Goal: Transaction & Acquisition: Book appointment/travel/reservation

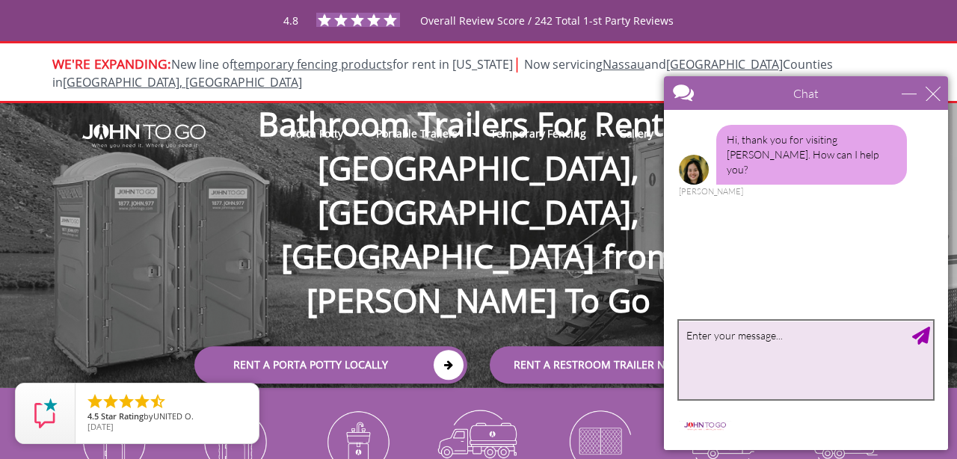
click at [791, 335] on textarea "type your message" at bounding box center [806, 360] width 254 height 78
click at [915, 345] on textarea "looking for a unit for a one day event back" at bounding box center [806, 360] width 254 height 78
type textarea "looking for a unit for a one day event back yard party"
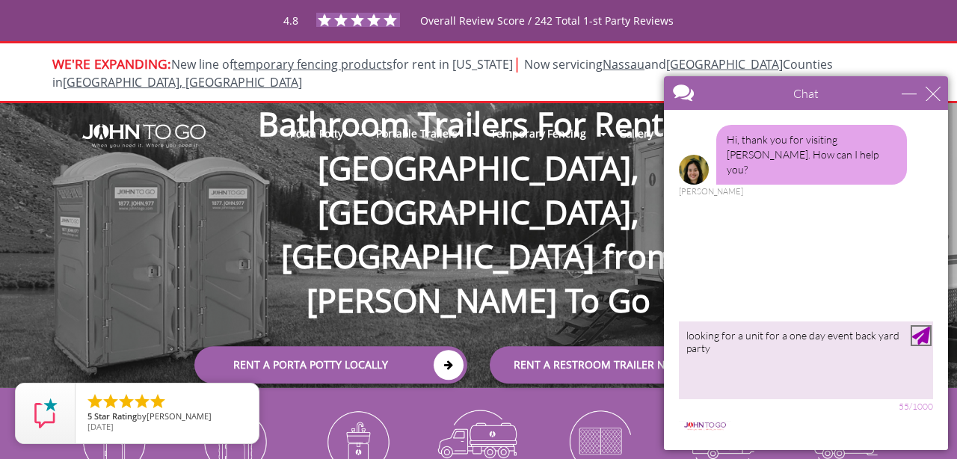
click at [924, 335] on div "Send Message" at bounding box center [921, 336] width 18 height 18
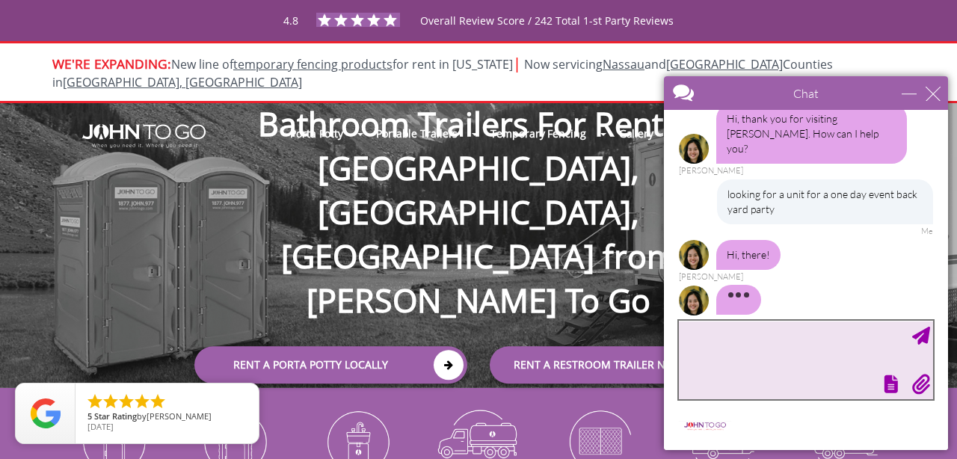
scroll to position [39, 0]
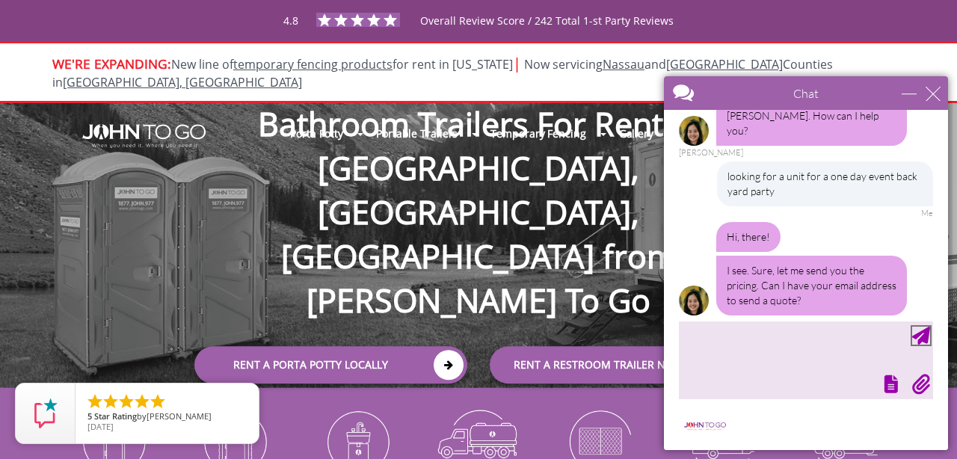
click at [924, 335] on div "Send Message" at bounding box center [921, 336] width 18 height 18
click at [831, 340] on textarea "type your message" at bounding box center [806, 360] width 254 height 78
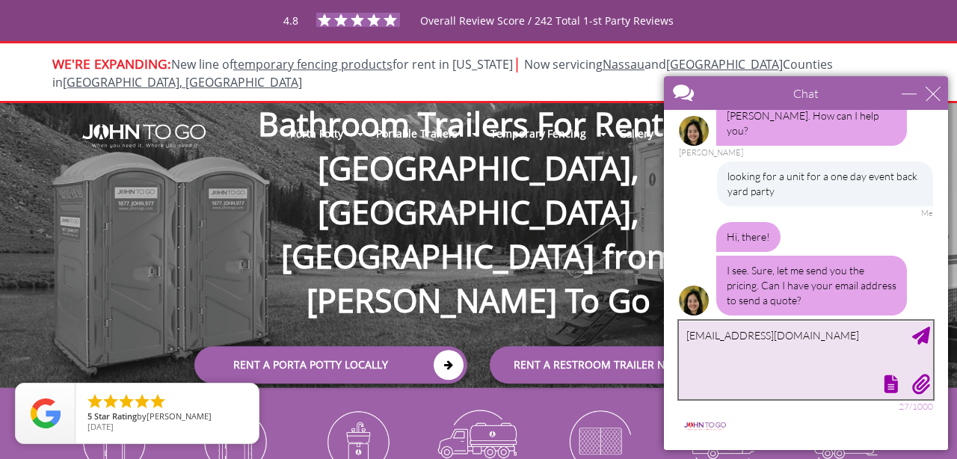
type textarea "[EMAIL_ADDRESS][DOMAIN_NAME]"
click at [924, 339] on div "Send Message" at bounding box center [921, 336] width 18 height 18
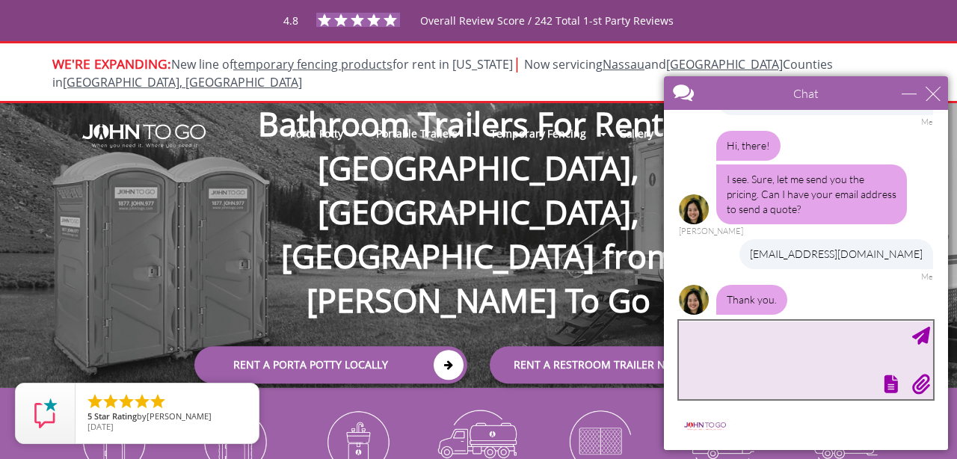
scroll to position [179, 0]
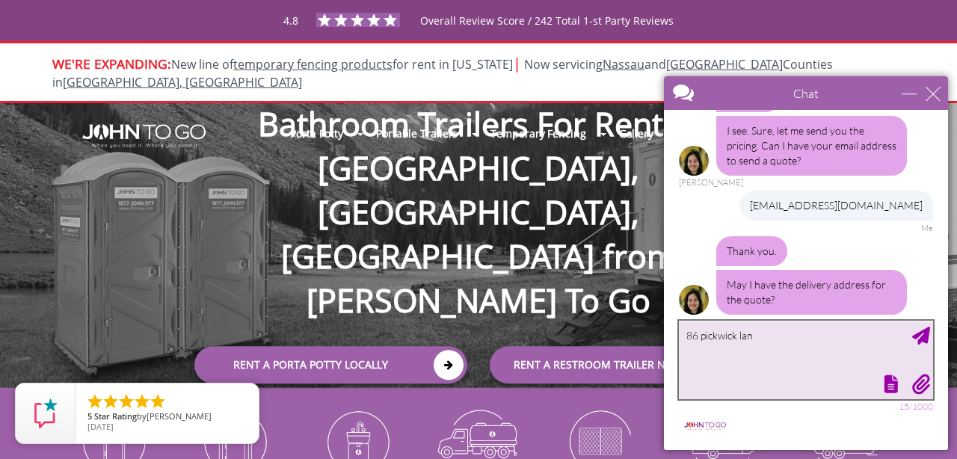
type textarea "86 pickwick lane"
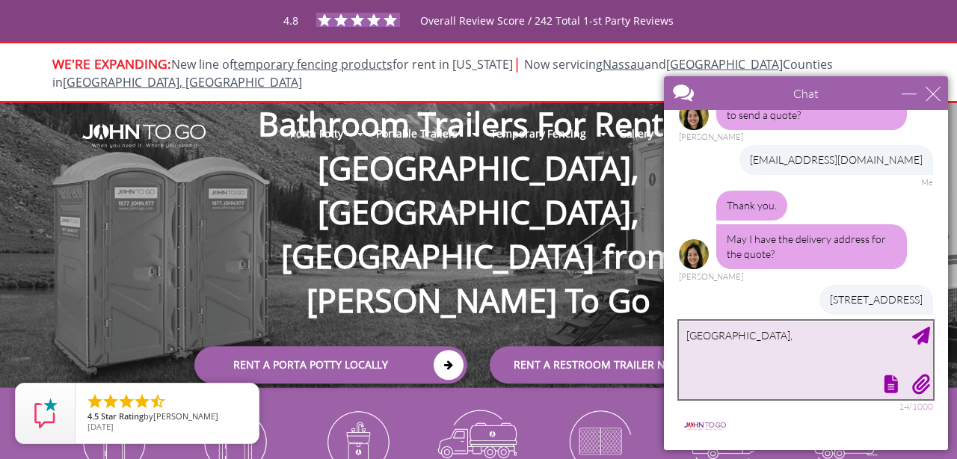
type textarea "North Babylon,"
click at [924, 339] on div "Send Message" at bounding box center [921, 336] width 18 height 18
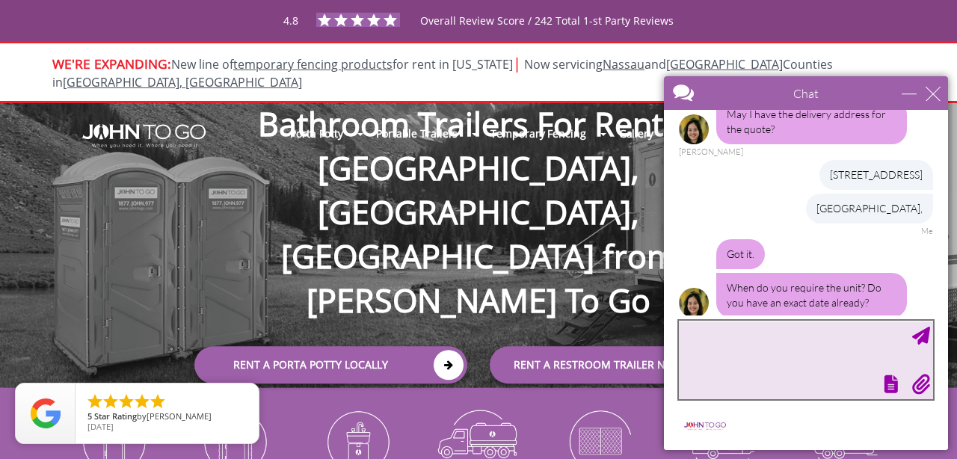
scroll to position [352, 0]
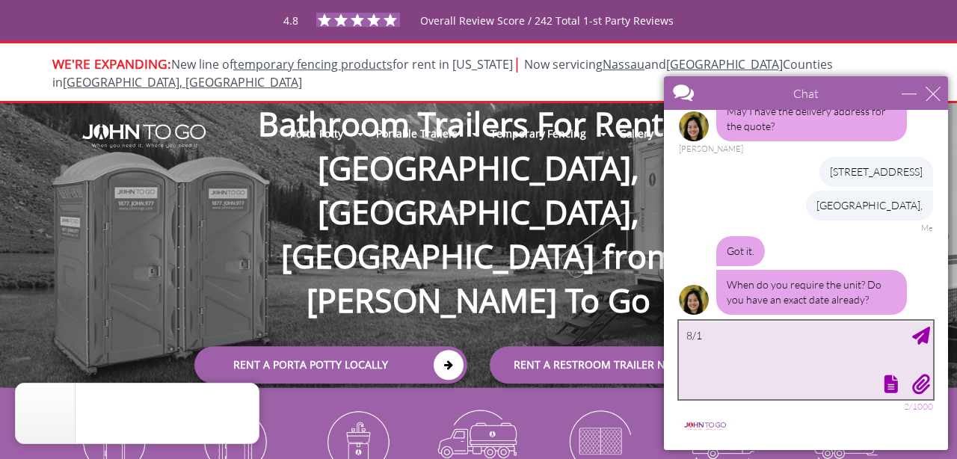
type textarea "8/17"
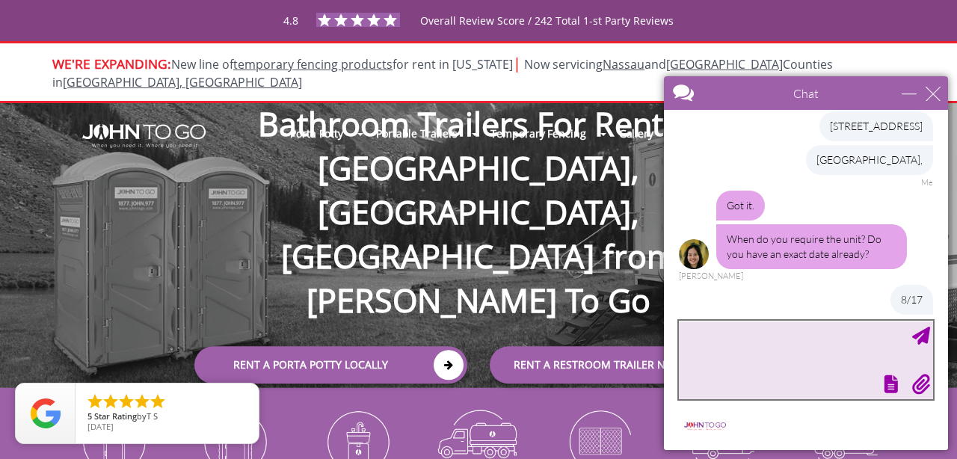
scroll to position [487, 0]
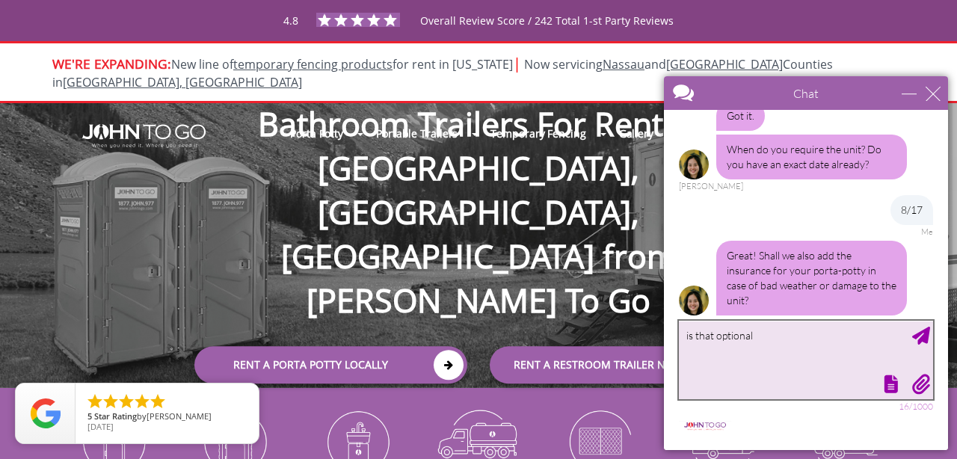
type textarea "is that optional"
click at [915, 338] on div "Send Message" at bounding box center [921, 336] width 18 height 18
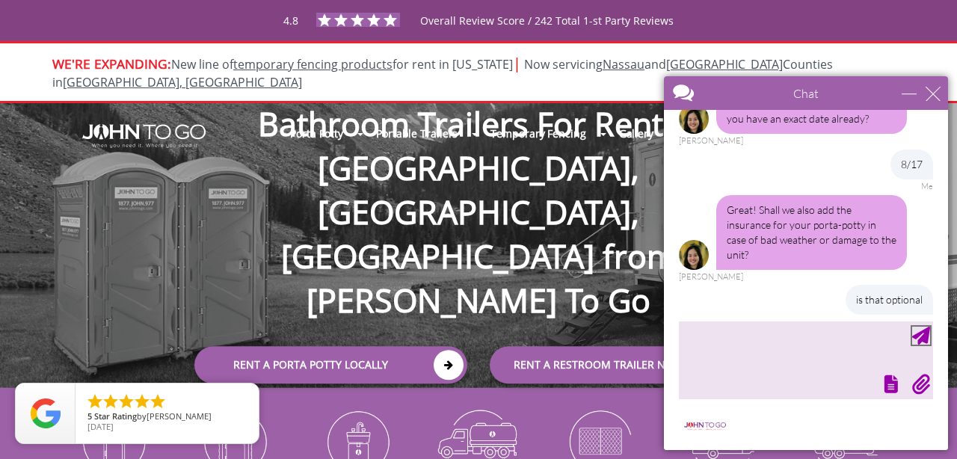
scroll to position [579, 0]
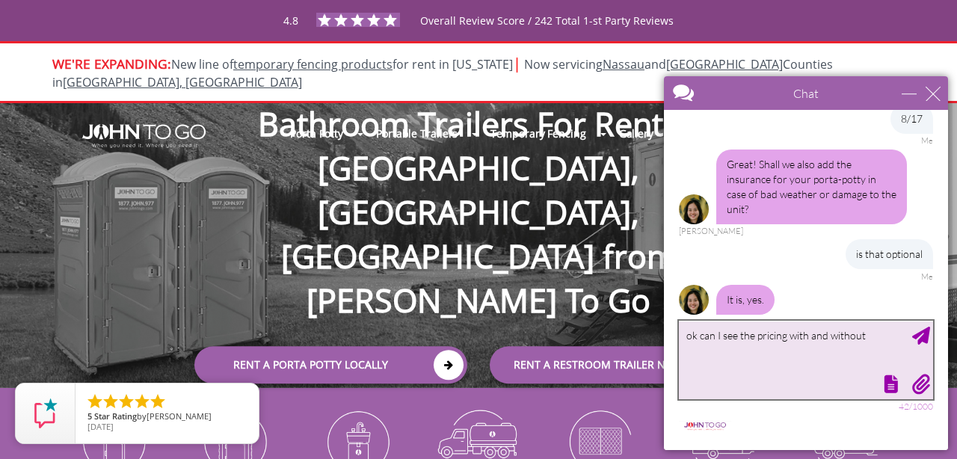
type textarea "ok can I see the pricing with and without"
click at [928, 342] on div "Send Message" at bounding box center [921, 336] width 18 height 18
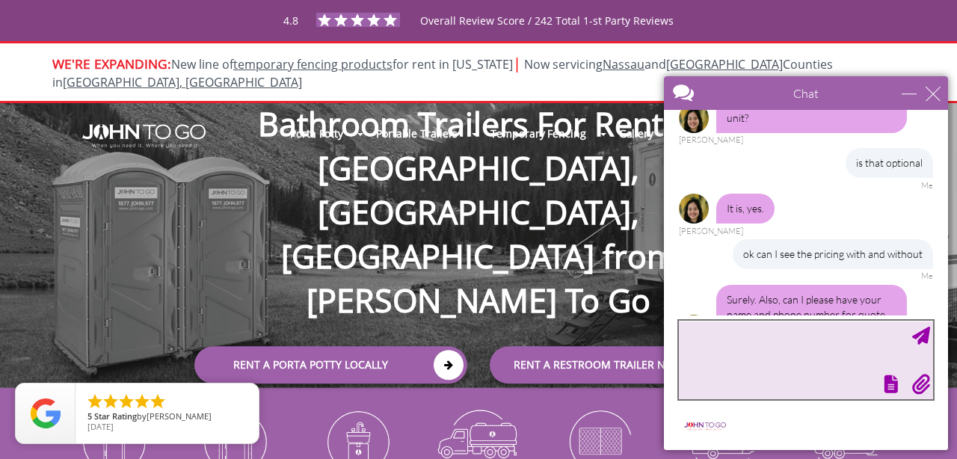
scroll to position [700, 0]
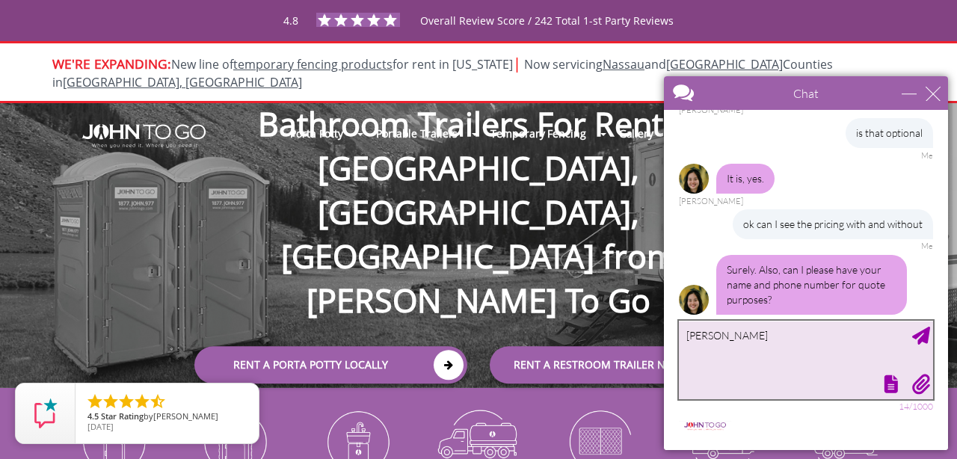
type textarea "Janisha McCall"
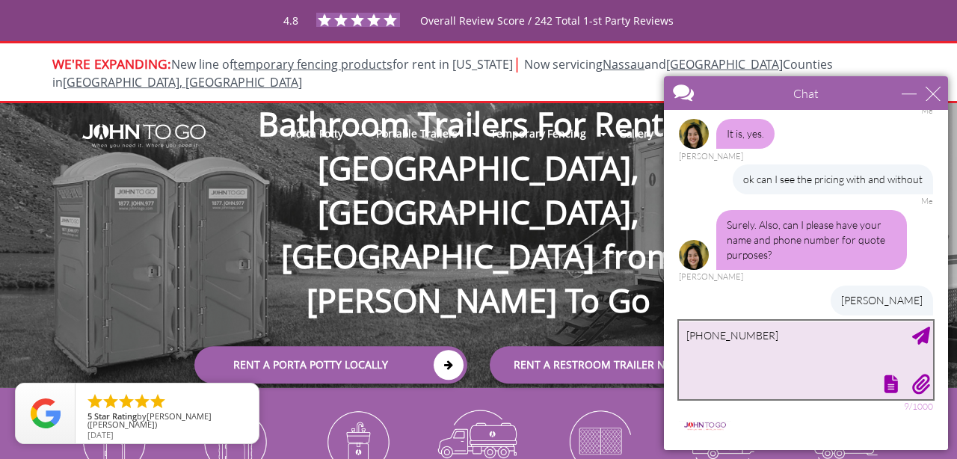
type textarea "347-531-3303"
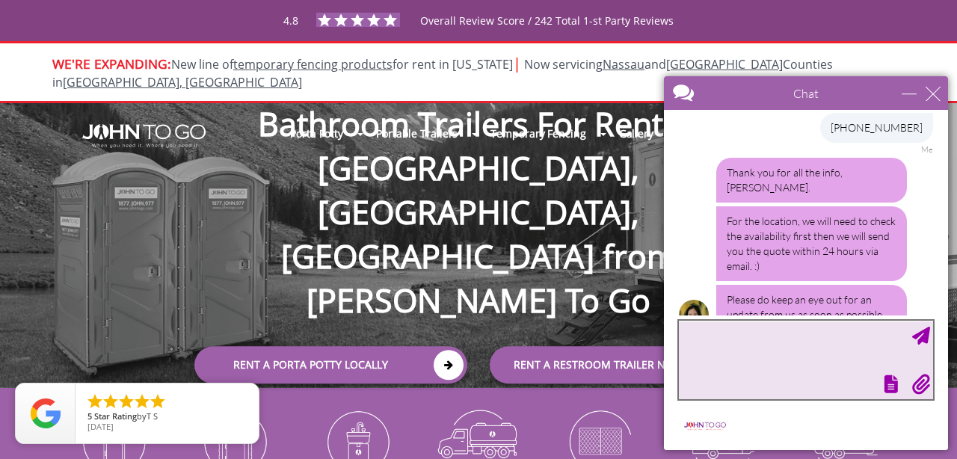
scroll to position [984, 0]
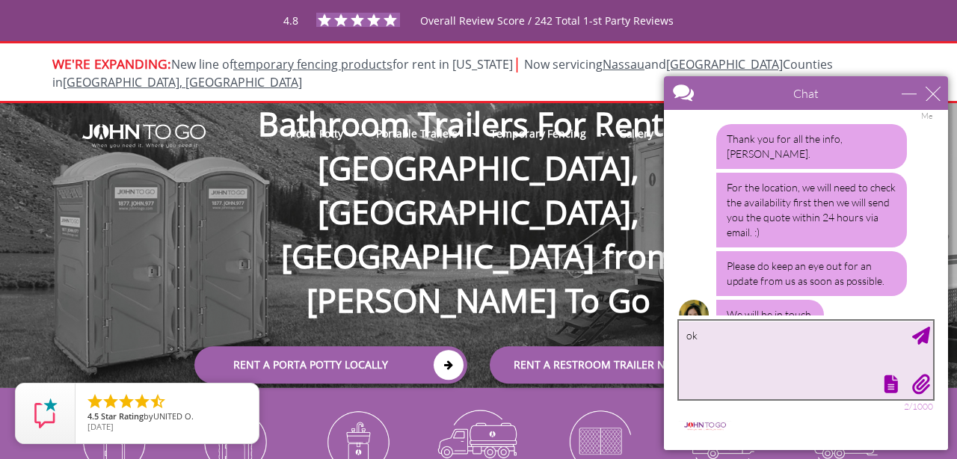
type textarea "ok"
click at [921, 329] on div "Send Message" at bounding box center [921, 336] width 18 height 18
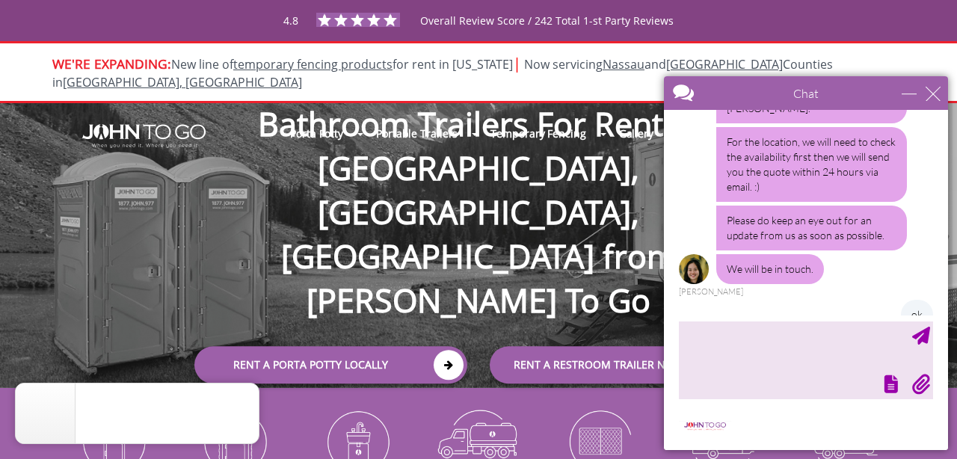
click at [583, 343] on div "Porta Potty Portable Toilets ADA Accessible Units Portable Sinks Waste Services…" at bounding box center [478, 245] width 957 height 285
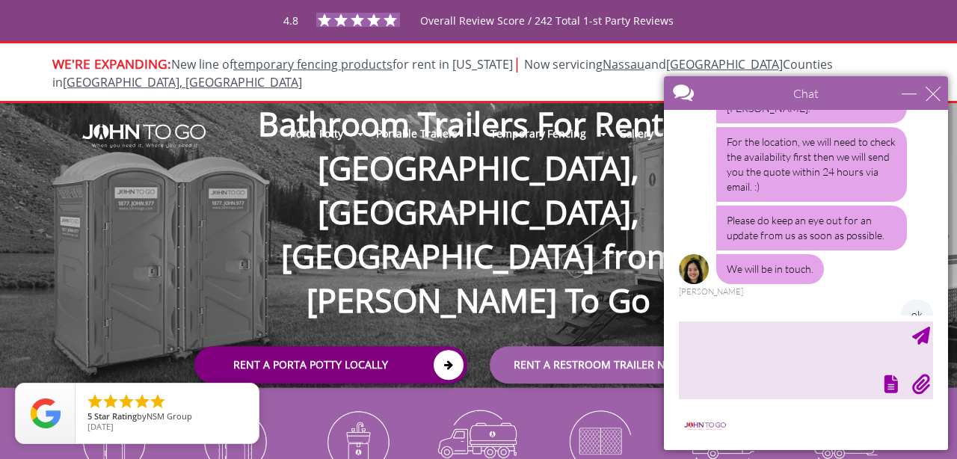
click at [329, 346] on link "Rent a Porta Potty Locally" at bounding box center [330, 364] width 273 height 37
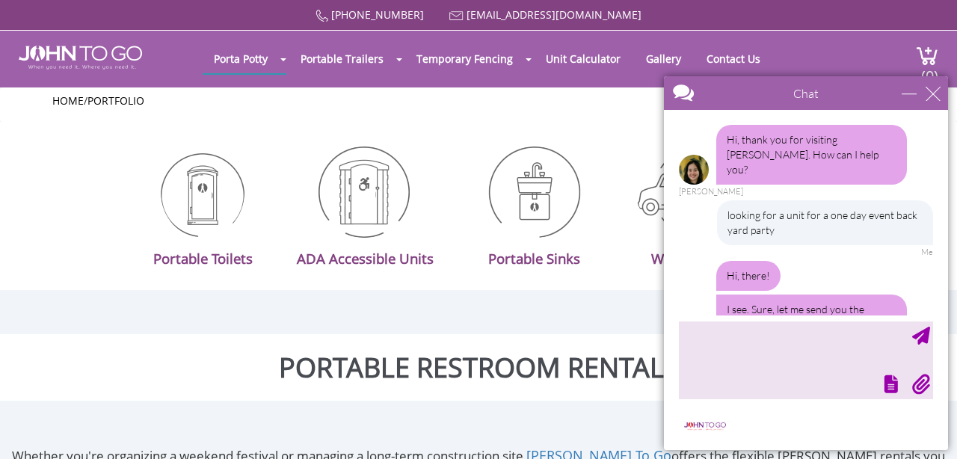
scroll to position [1030, 0]
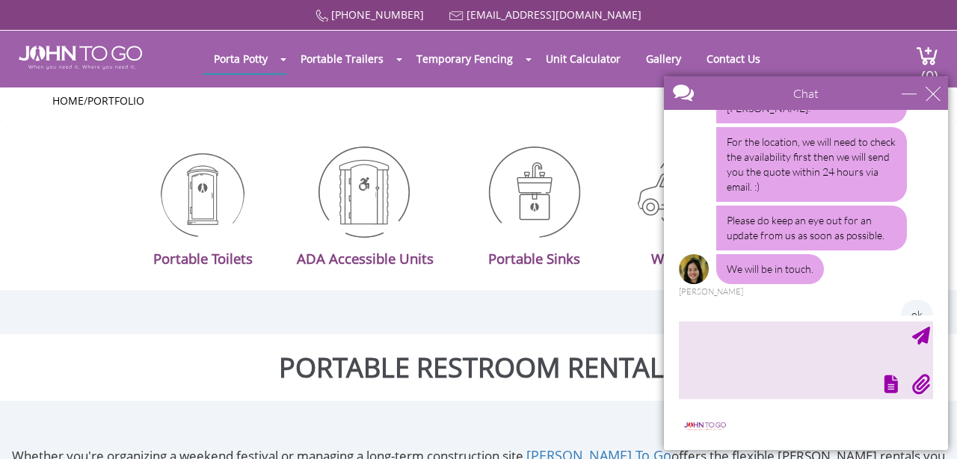
click at [187, 200] on img at bounding box center [203, 192] width 84 height 91
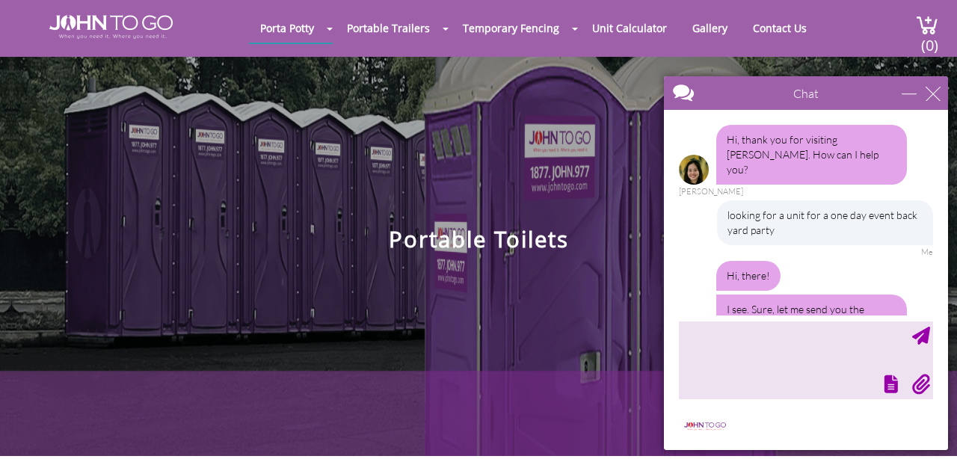
scroll to position [1030, 0]
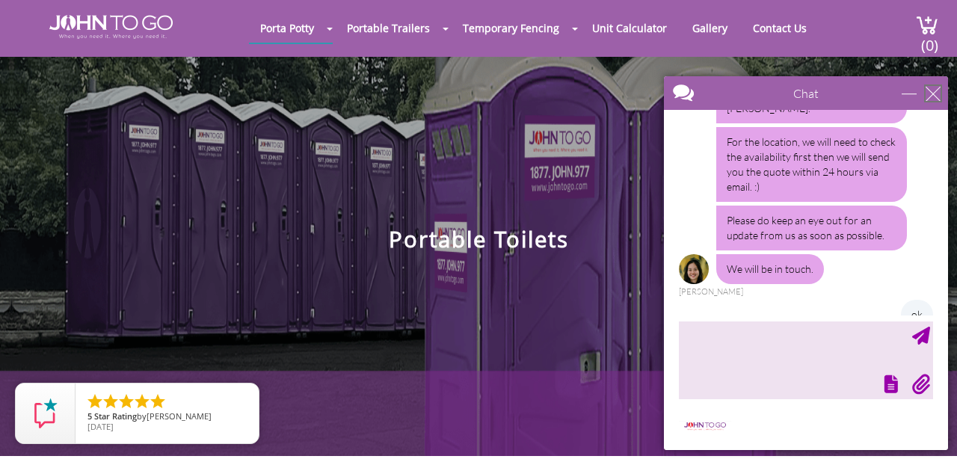
click at [934, 92] on div "close" at bounding box center [932, 93] width 15 height 15
type input "Continue Chat"
type input "End Chat"
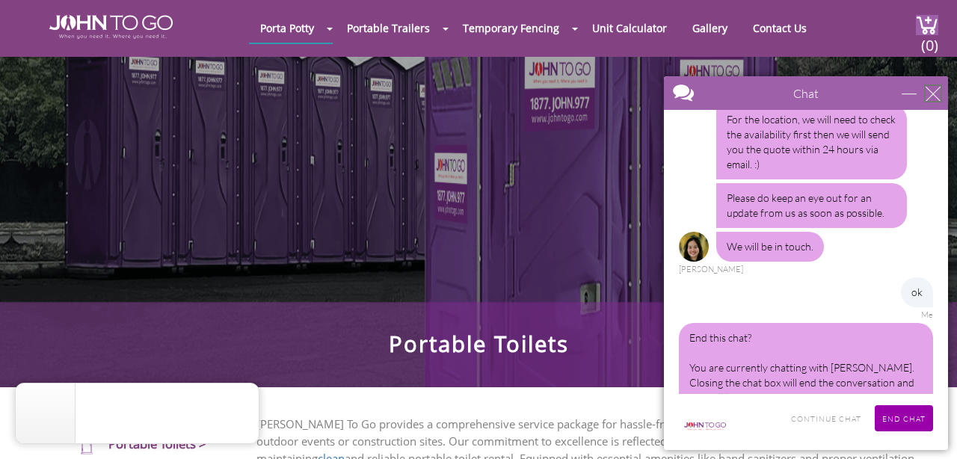
scroll to position [95, 0]
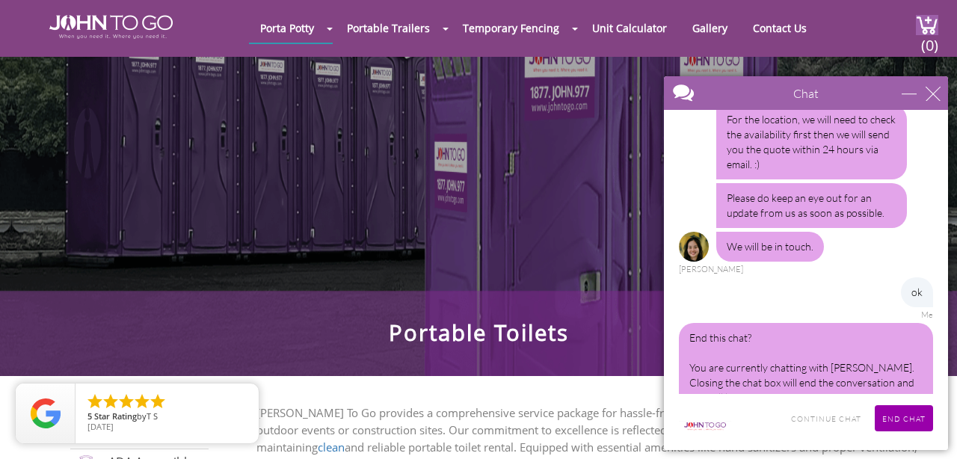
click at [904, 103] on div "Chat" at bounding box center [806, 93] width 284 height 34
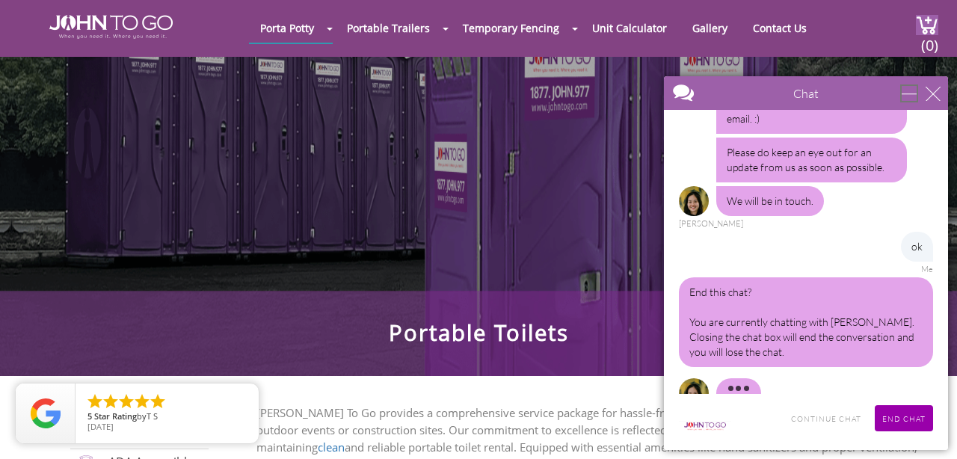
click at [907, 96] on div "minimize" at bounding box center [908, 93] width 15 height 15
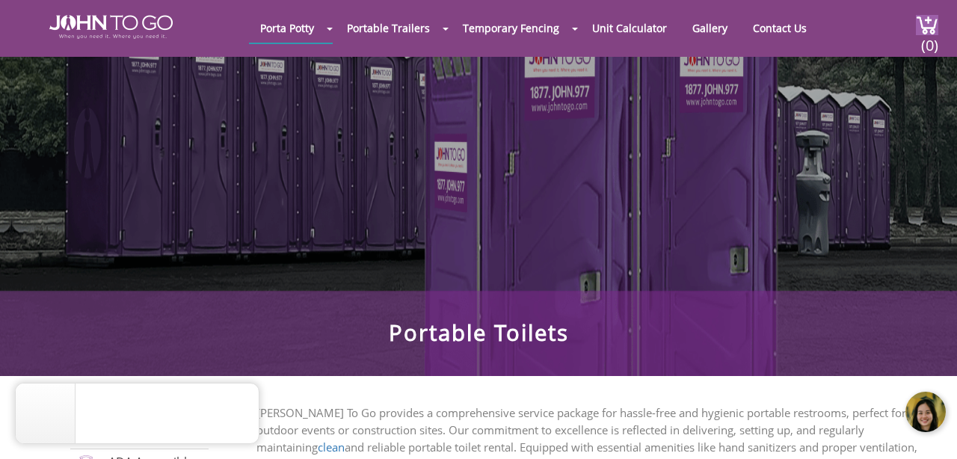
click at [926, 410] on div at bounding box center [926, 412] width 45 height 45
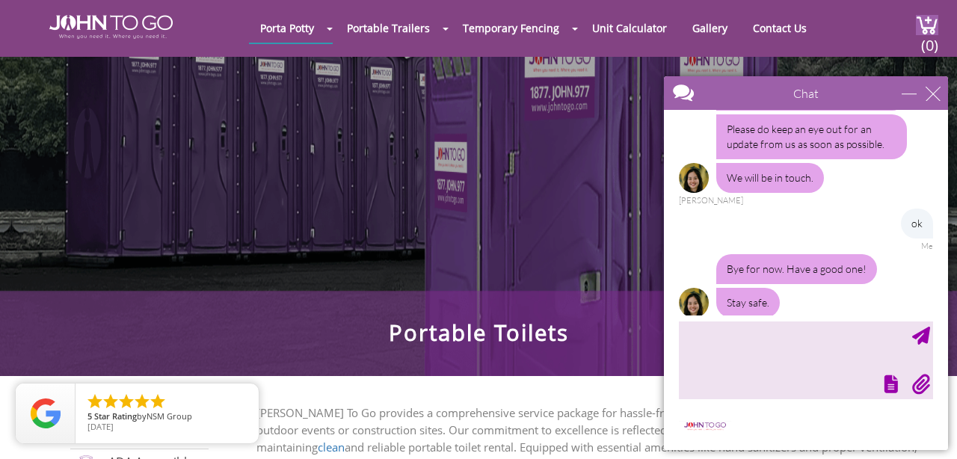
scroll to position [1109, 0]
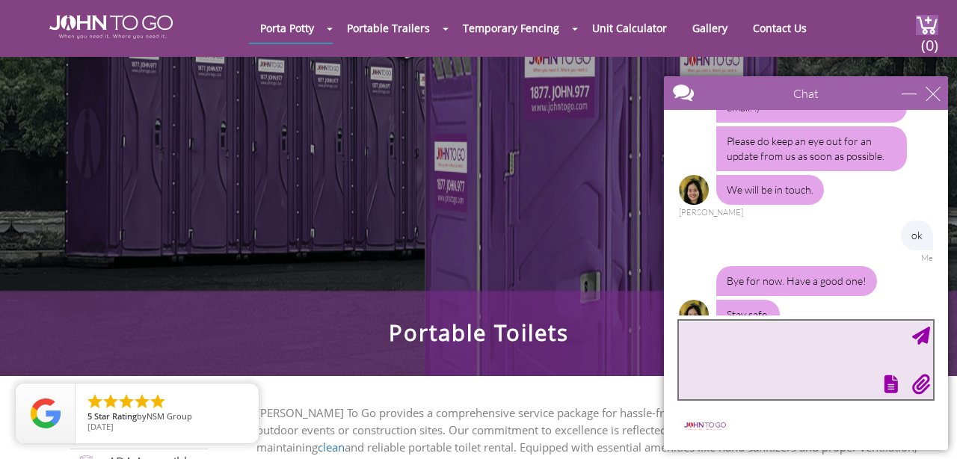
click at [818, 344] on textarea "type your message" at bounding box center [806, 360] width 254 height 78
type textarea "ok"
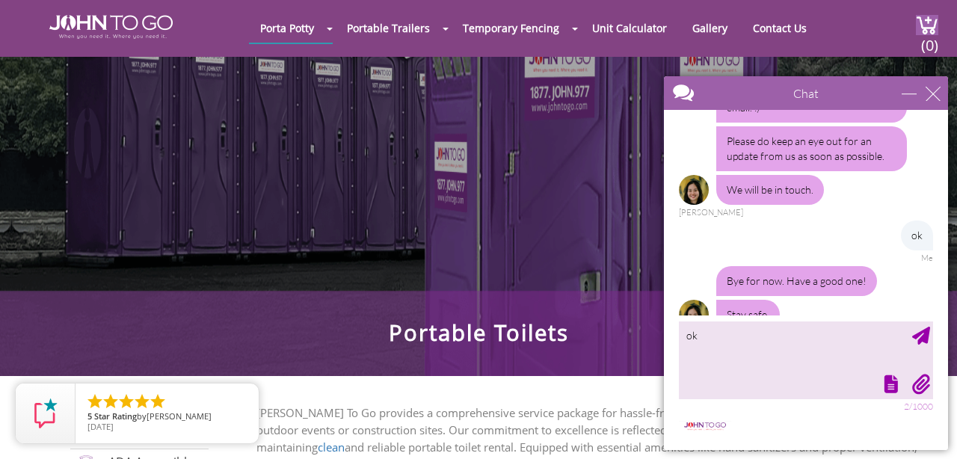
click at [933, 330] on div at bounding box center [806, 280] width 284 height 340
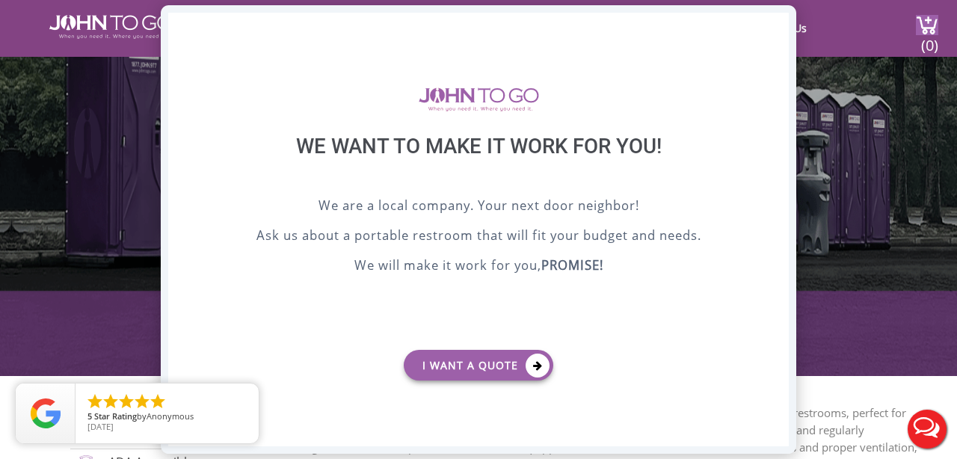
click at [777, 24] on div "X" at bounding box center [776, 25] width 23 height 25
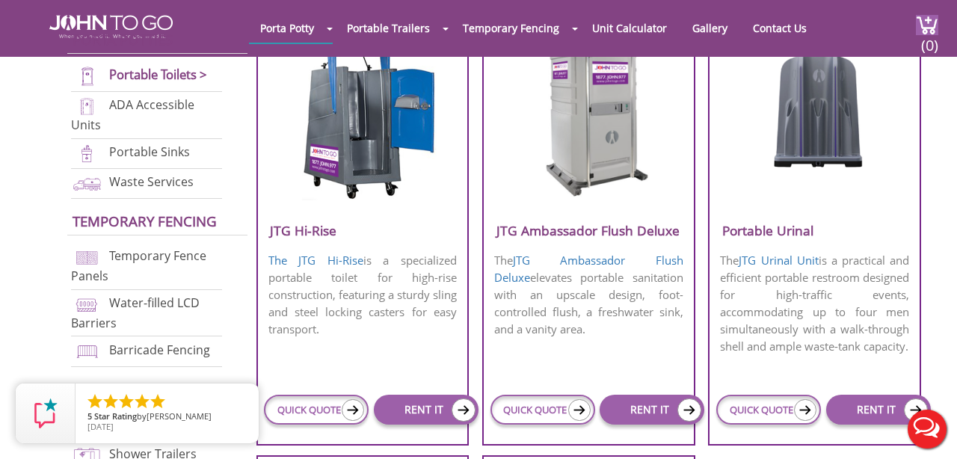
scroll to position [1105, 0]
click at [619, 283] on link "JTG Ambassador Flush Deluxe" at bounding box center [588, 269] width 189 height 32
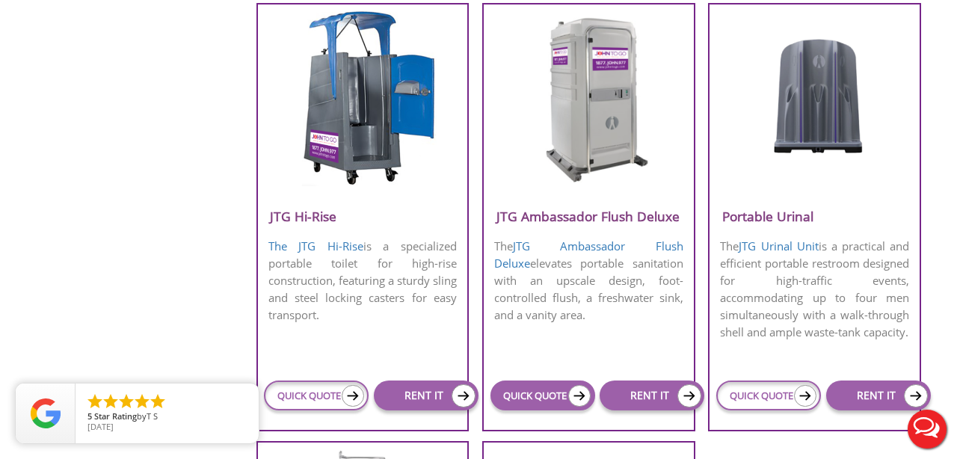
click at [560, 410] on link "QUICK QUOTE" at bounding box center [542, 395] width 105 height 30
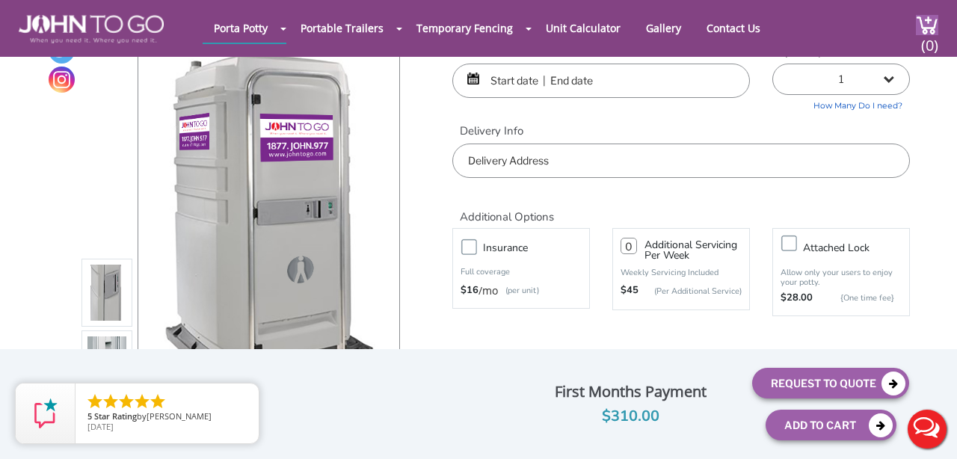
scroll to position [11, 0]
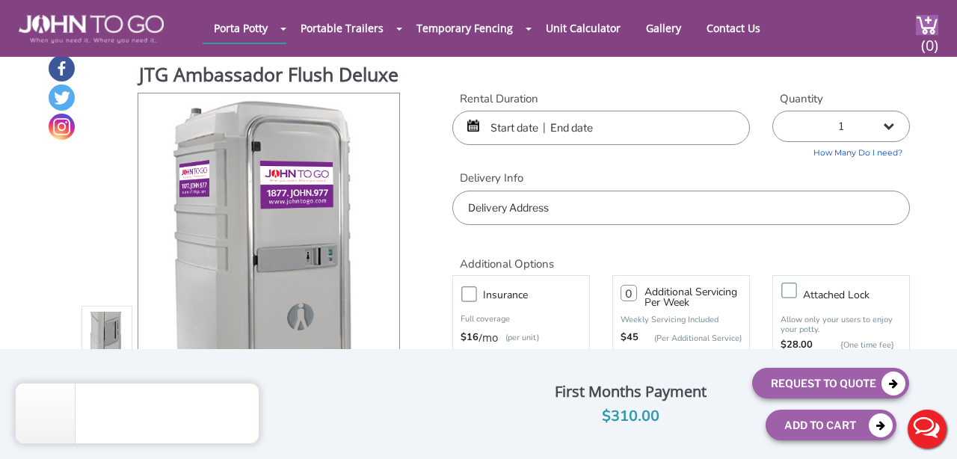
click at [549, 123] on input "text" at bounding box center [600, 128] width 297 height 34
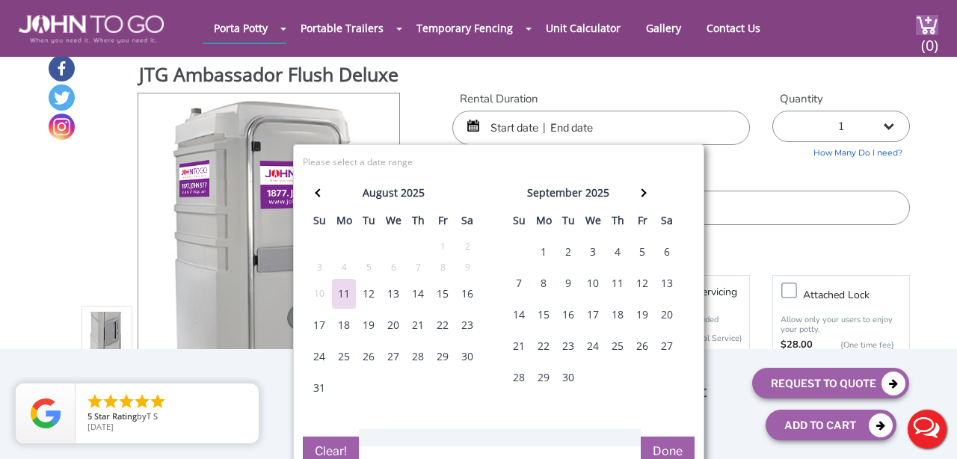
click at [321, 330] on div "17" at bounding box center [319, 325] width 24 height 30
click at [321, 328] on div "17" at bounding box center [319, 325] width 24 height 30
type input "08/17/2025 to 08/17/2025"
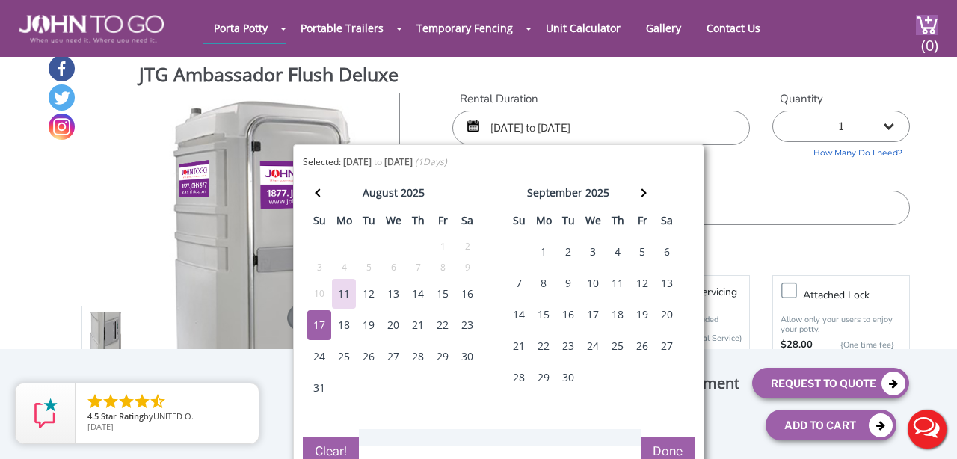
click at [744, 199] on input "text" at bounding box center [680, 208] width 457 height 34
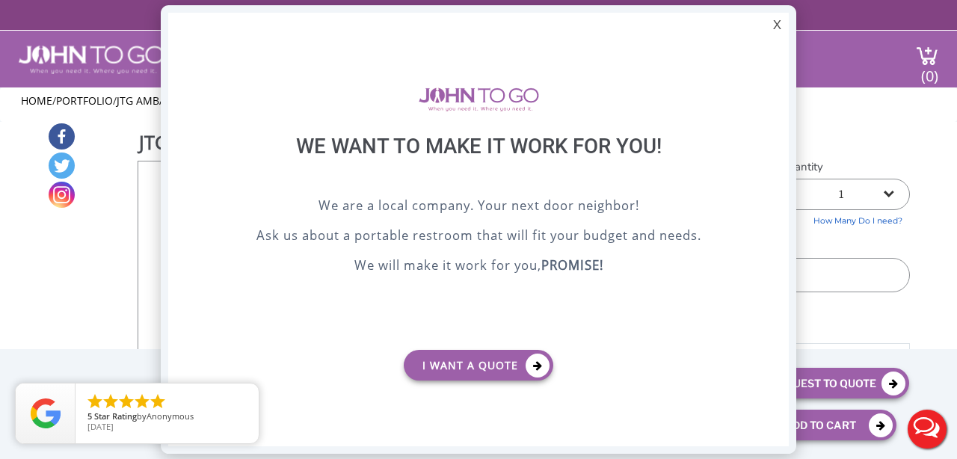
scroll to position [0, 0]
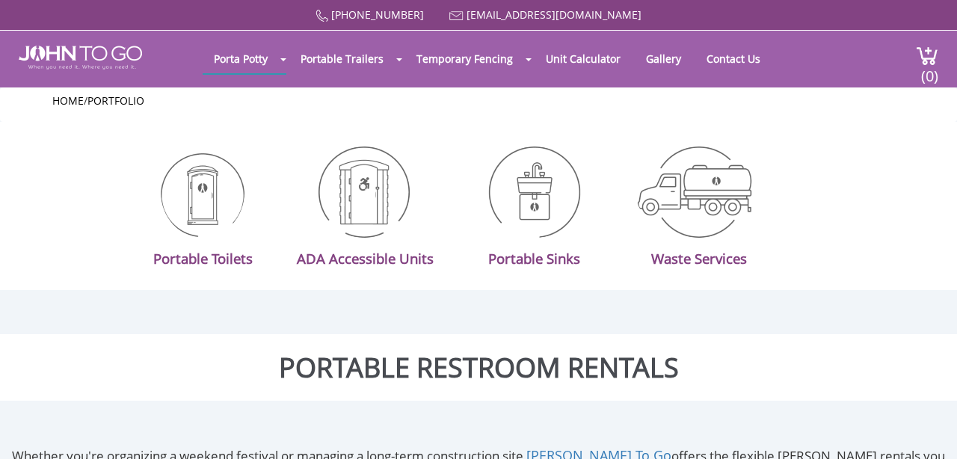
scroll to position [1, 0]
